Goal: Task Accomplishment & Management: Use online tool/utility

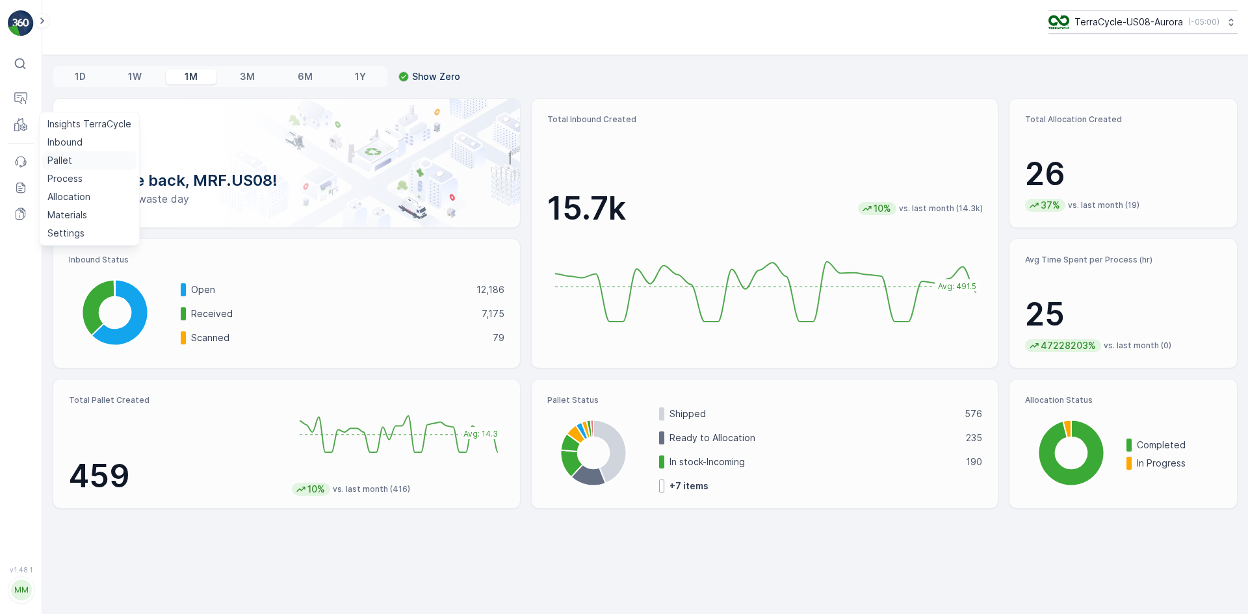
click at [47, 153] on link "Pallet" at bounding box center [89, 160] width 94 height 18
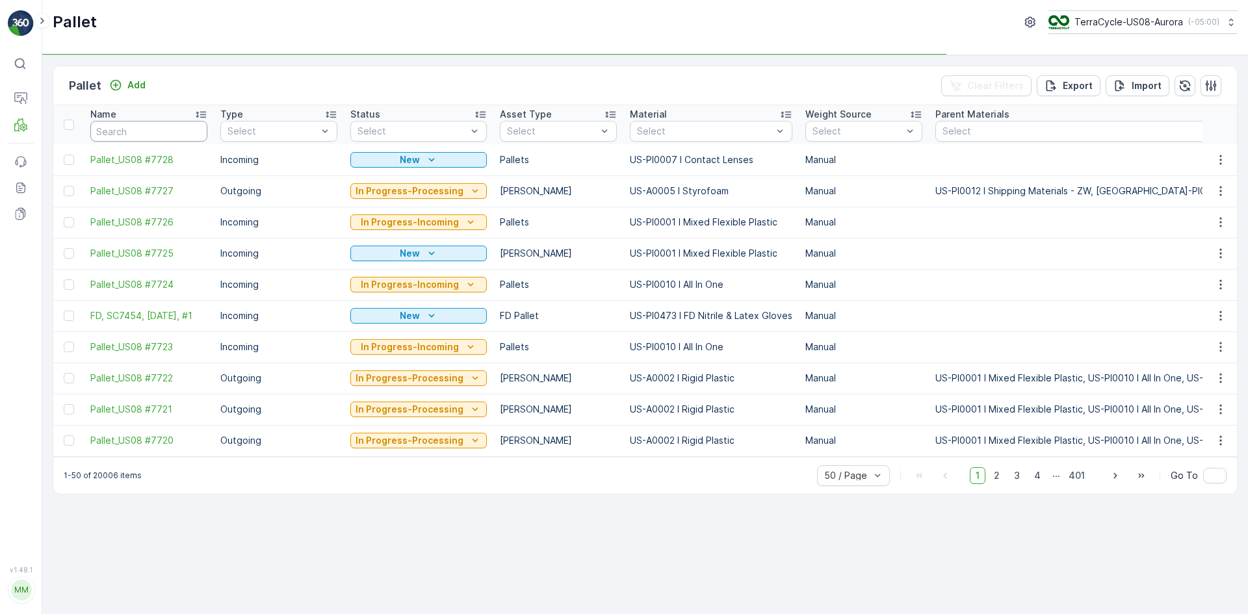
click at [144, 131] on input "text" at bounding box center [148, 131] width 117 height 21
type input "SC625"
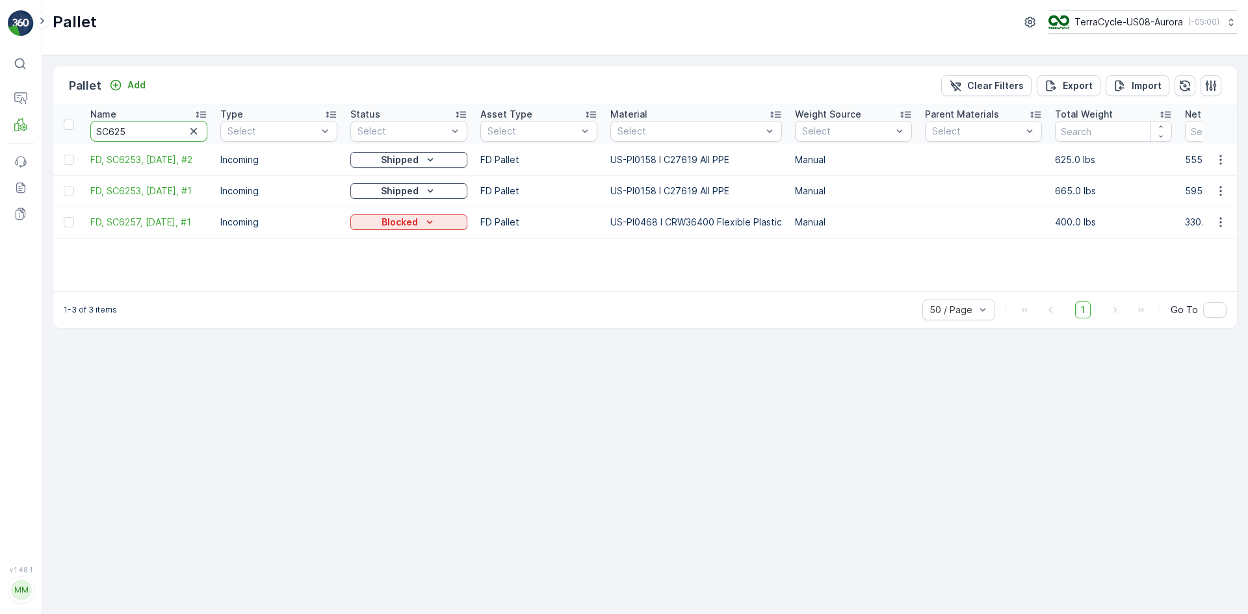
click at [142, 130] on input "SC625" at bounding box center [148, 131] width 117 height 21
type input "SC6257"
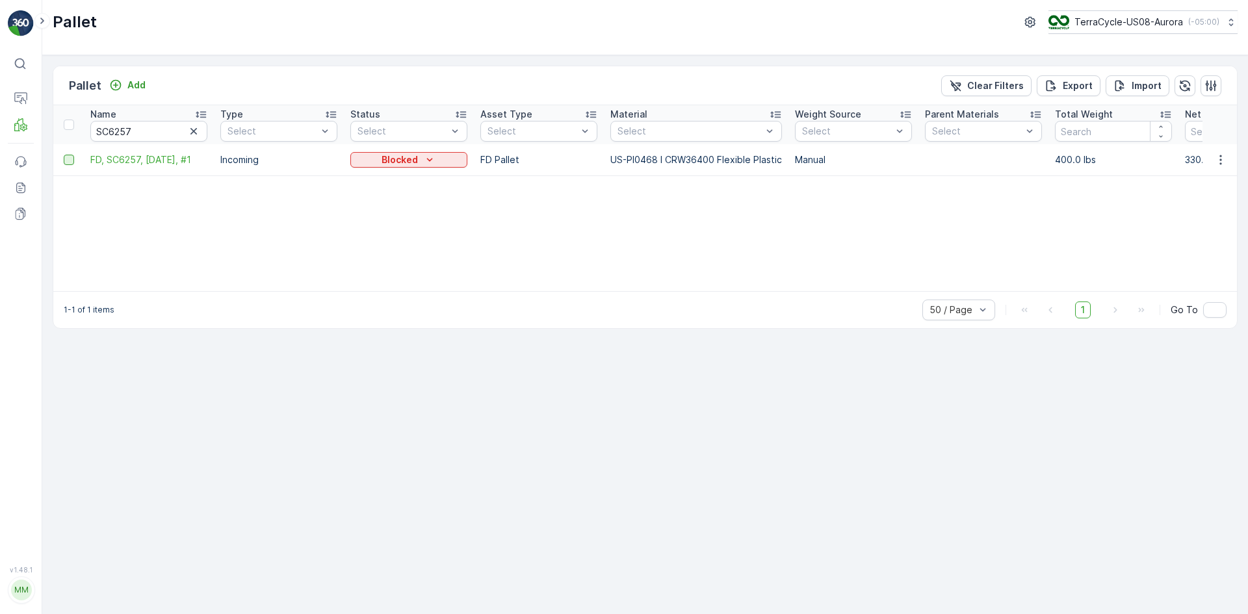
click at [67, 162] on div at bounding box center [69, 160] width 10 height 10
click at [64, 155] on input "checkbox" at bounding box center [64, 155] width 0 height 0
click at [1154, 86] on p "Print QR" at bounding box center [1138, 85] width 39 height 13
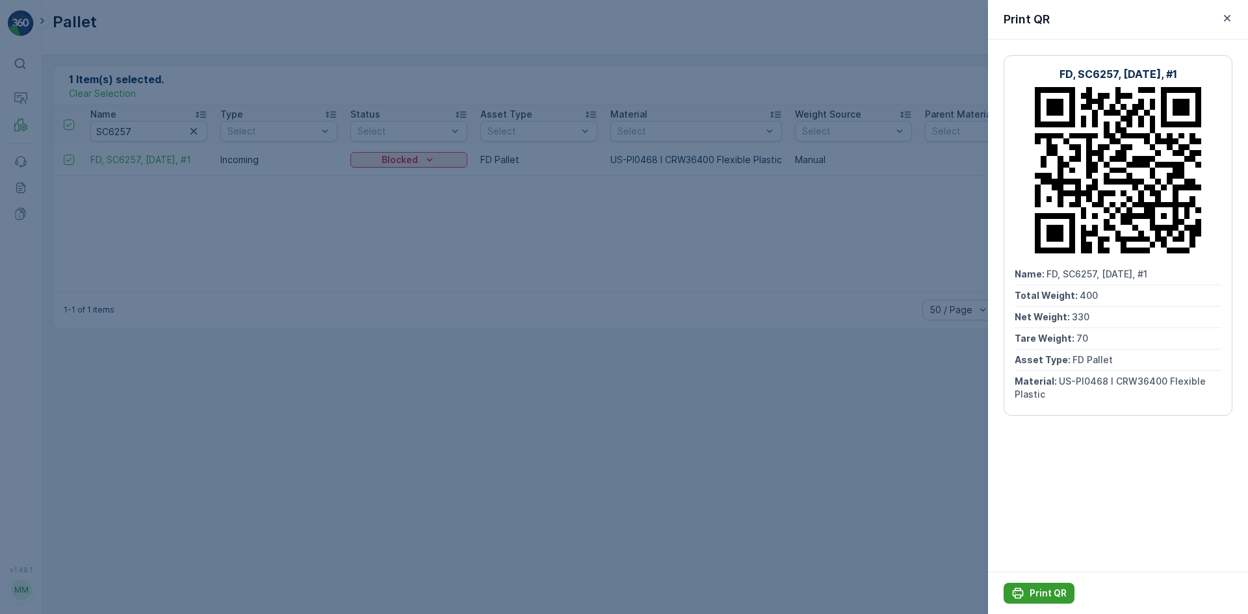
click at [1056, 592] on p "Print QR" at bounding box center [1047, 593] width 37 height 13
click at [1088, 43] on div "FD, SC6257, [DATE], #1 Name : FD, SC6257, [DATE], #1 Total Weight : 400 Net Wei…" at bounding box center [1118, 306] width 260 height 532
click at [584, 358] on div at bounding box center [624, 307] width 1248 height 614
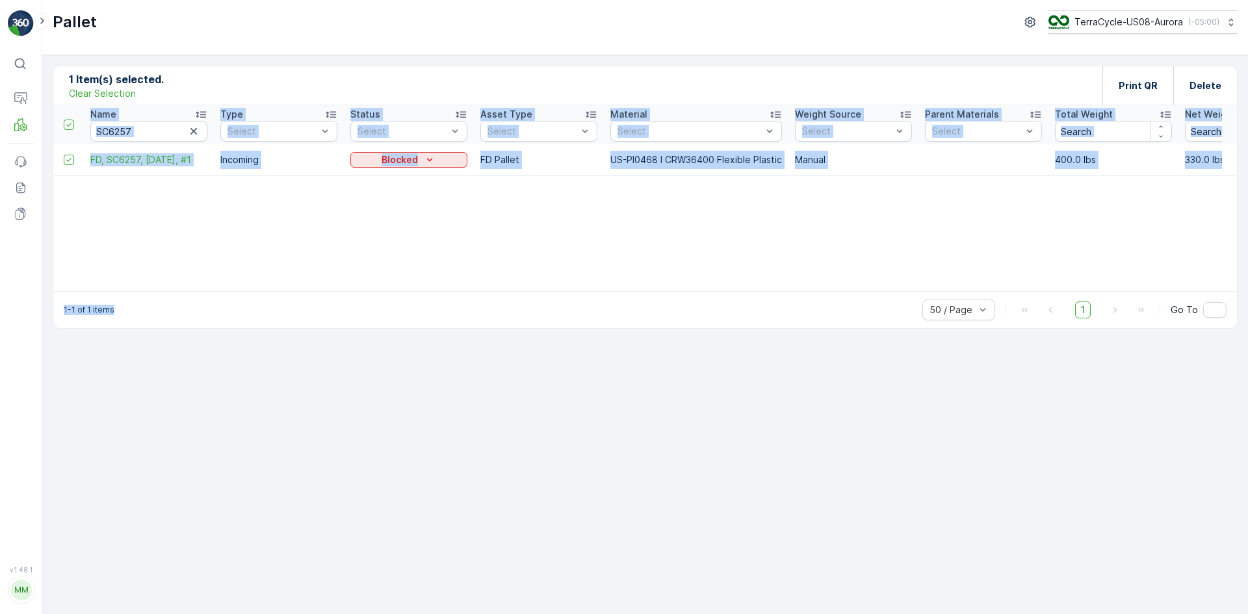
drag, startPoint x: 553, startPoint y: 284, endPoint x: 629, endPoint y: 292, distance: 76.4
click at [629, 292] on div "1 Item(s) selected. Clear Selection Print QR Delete Name SC6257 Type Select Sta…" at bounding box center [645, 197] width 1185 height 263
click at [558, 292] on div "1-1 of 1 items 50 / Page 1 Go To" at bounding box center [645, 309] width 1184 height 37
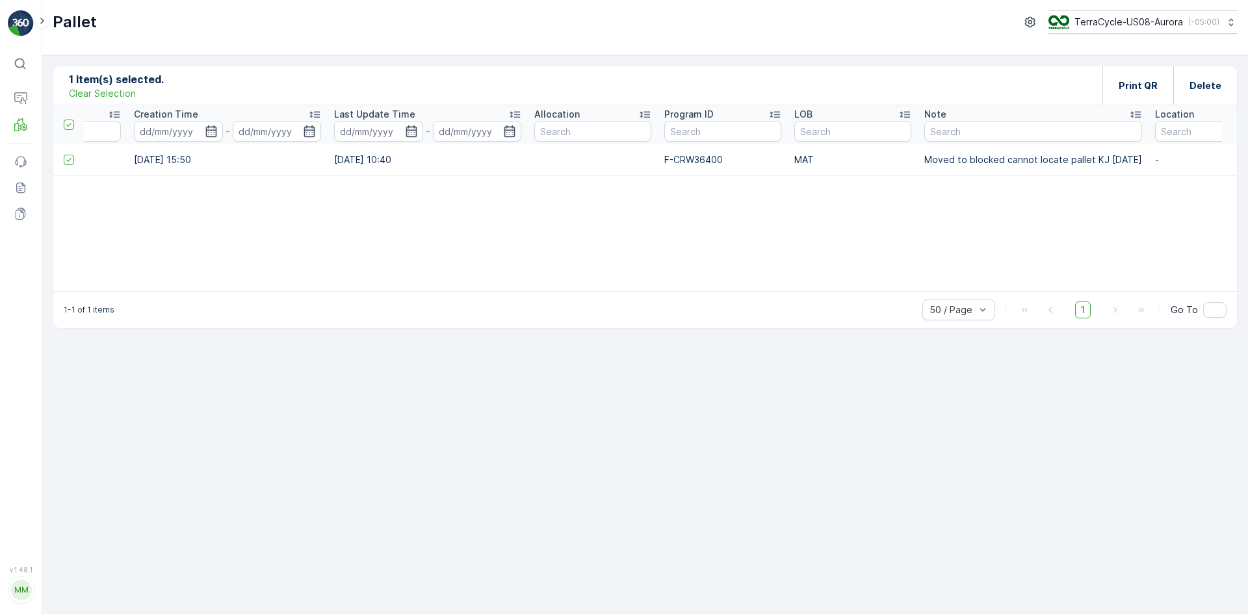
scroll to position [0, 1488]
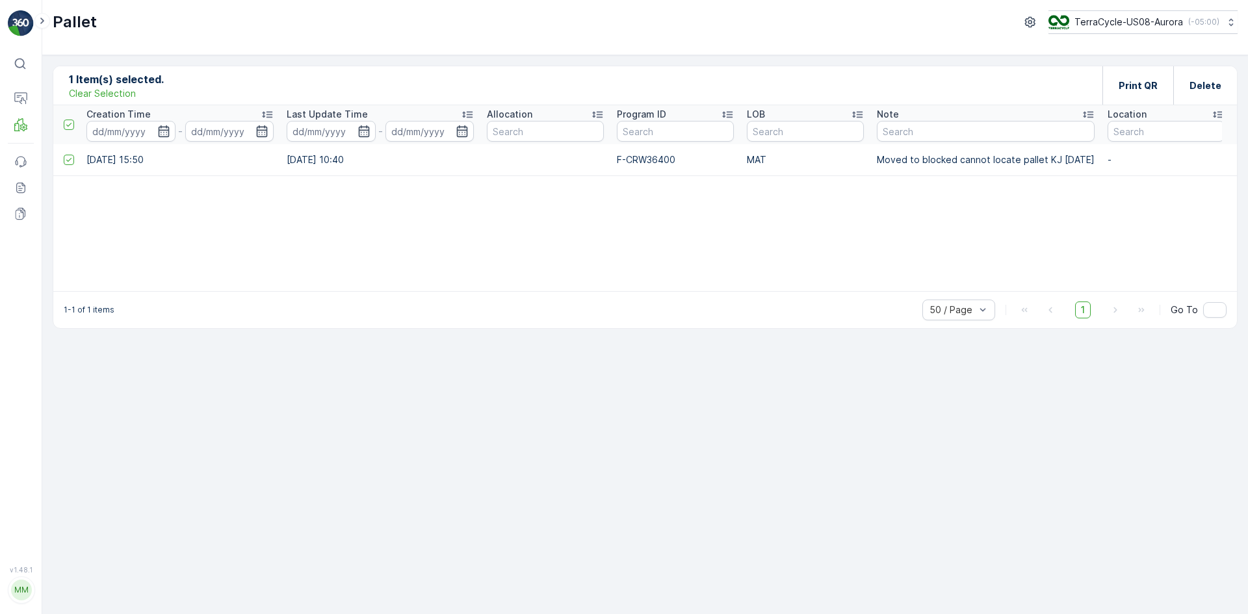
drag, startPoint x: 991, startPoint y: 298, endPoint x: 916, endPoint y: 300, distance: 74.8
click at [972, 299] on div "1-1 of 1 items 50 / Page 1 Go To" at bounding box center [645, 309] width 1184 height 37
drag, startPoint x: 916, startPoint y: 300, endPoint x: 898, endPoint y: 300, distance: 18.8
click at [899, 300] on div "1-1 of 1 items 50 / Page 1 Go To" at bounding box center [645, 309] width 1184 height 37
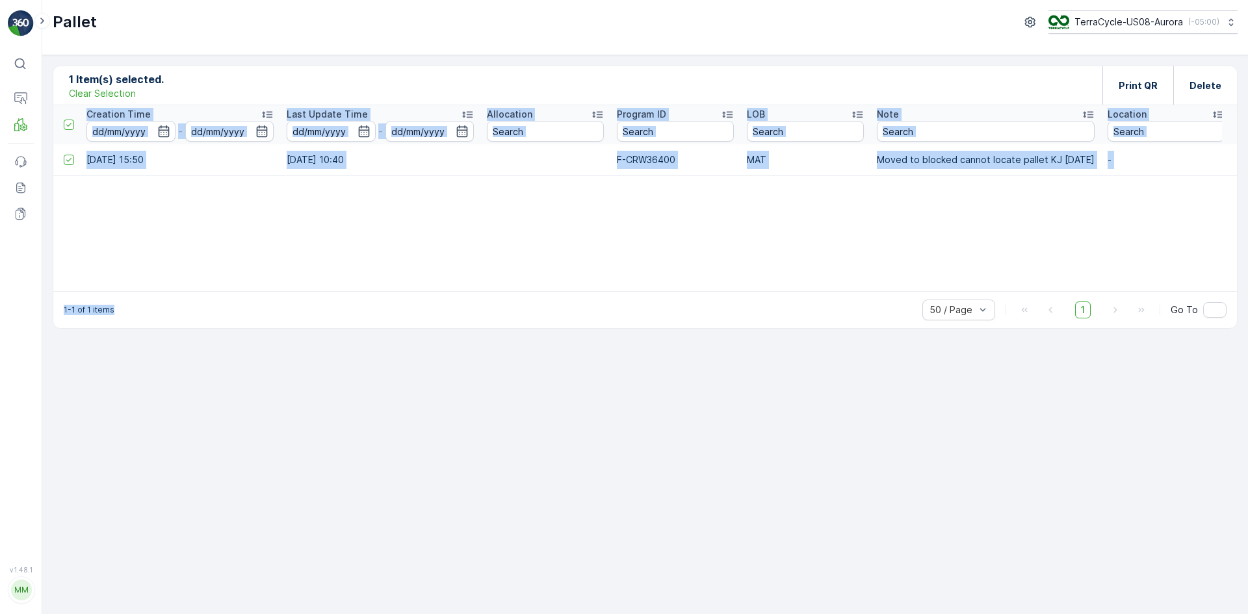
drag, startPoint x: 857, startPoint y: 294, endPoint x: 583, endPoint y: 271, distance: 274.6
click at [593, 272] on div "1 Item(s) selected. Clear Selection Print QR Delete Name SC6257 Type Select Sta…" at bounding box center [645, 197] width 1185 height 263
